Goal: Find specific page/section

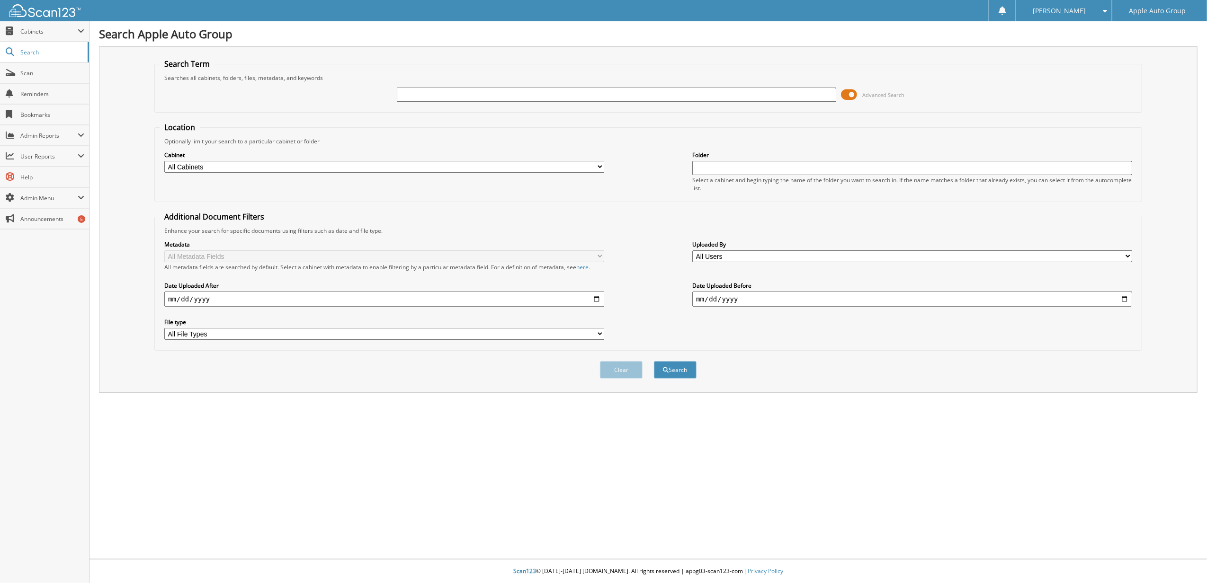
click at [469, 98] on input "text" at bounding box center [617, 95] width 440 height 14
type input "212761"
click at [677, 369] on button "Search" at bounding box center [675, 370] width 43 height 18
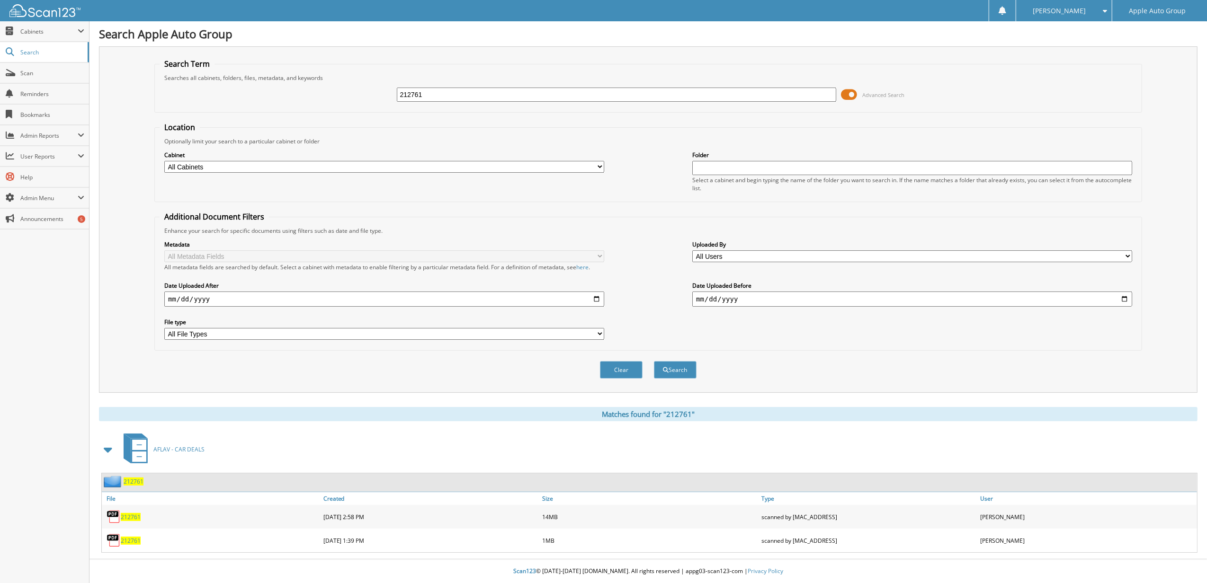
click at [116, 482] on img at bounding box center [114, 482] width 20 height 12
click at [125, 480] on span "212761" at bounding box center [134, 482] width 20 height 8
